Goal: Task Accomplishment & Management: Manage account settings

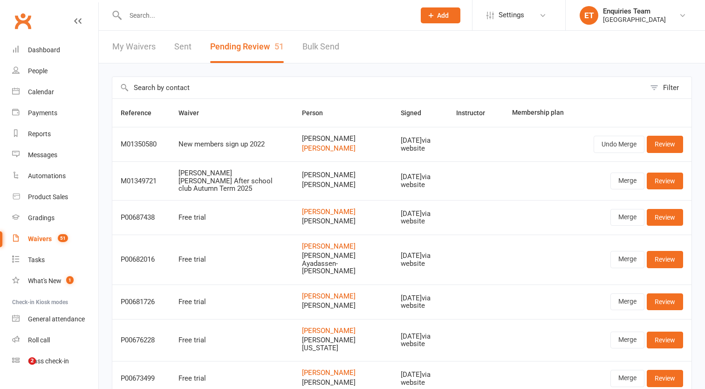
select select "50"
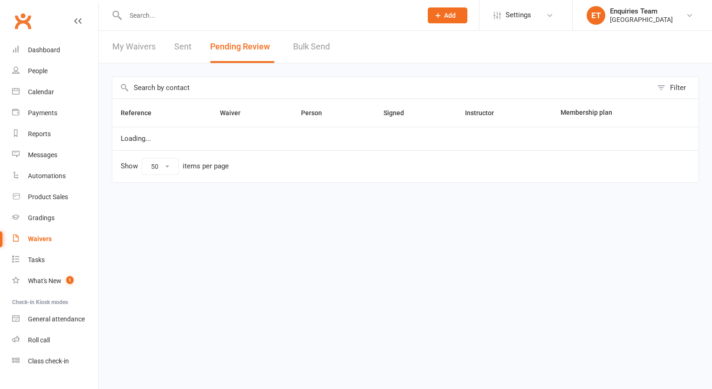
select select "50"
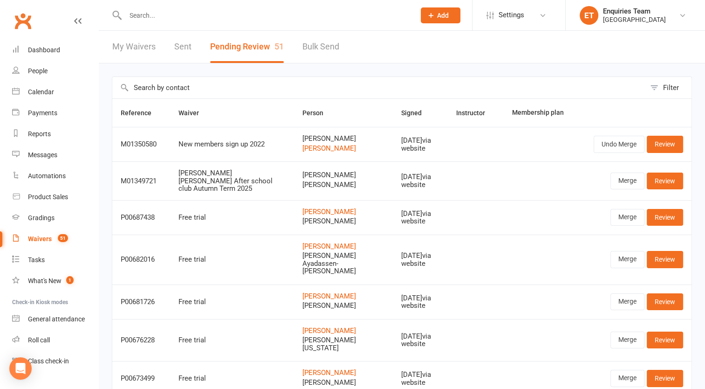
click at [56, 235] on count-badge "51" at bounding box center [60, 238] width 15 height 7
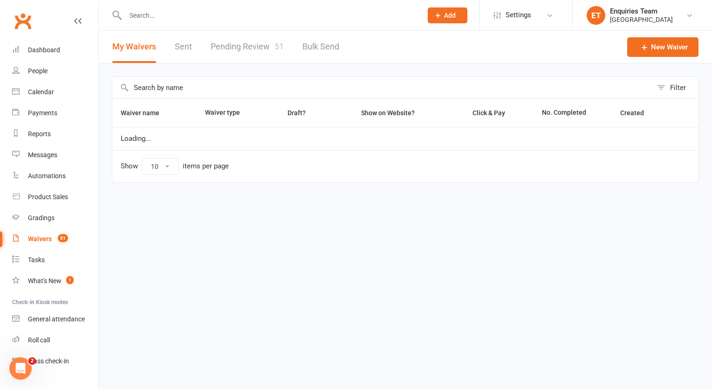
select select "100"
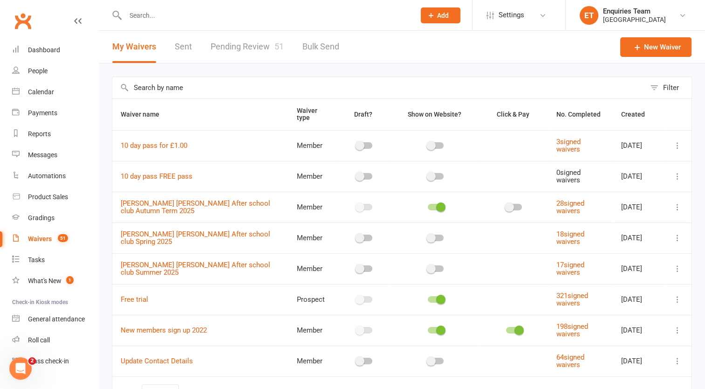
click at [240, 48] on link "Pending Review 51" at bounding box center [247, 47] width 73 height 32
select select "50"
